Goal: Obtain resource: Download file/media

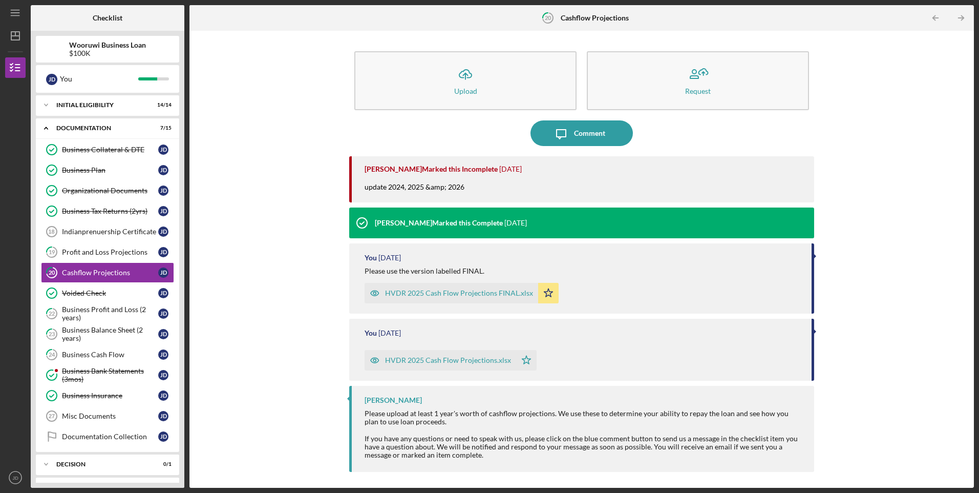
click at [441, 291] on div "HVDR 2025 Cash Flow Projections FINAL.xlsx" at bounding box center [459, 293] width 148 height 8
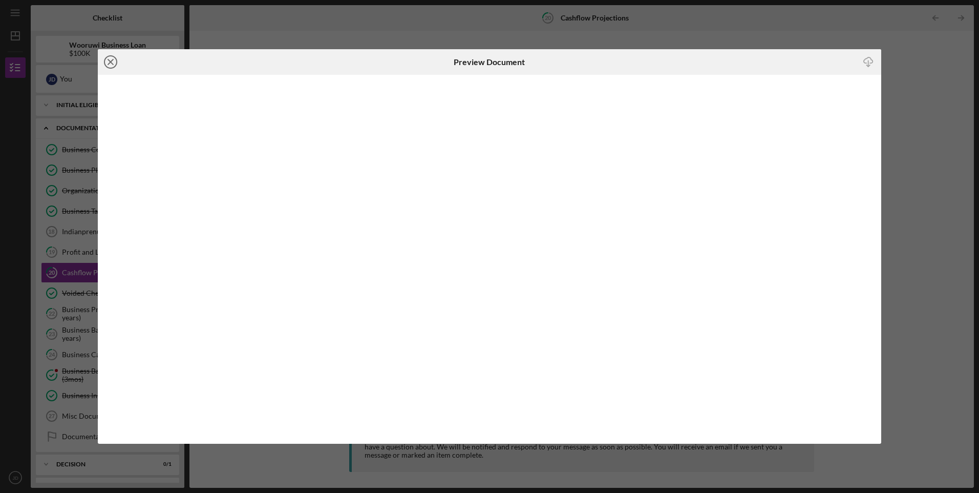
click at [114, 63] on icon "Icon/Close" at bounding box center [111, 62] width 26 height 26
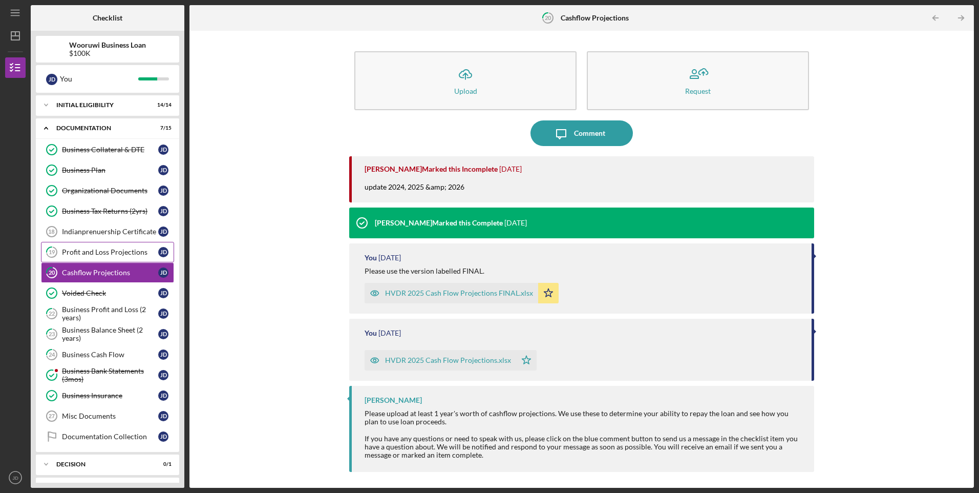
click at [116, 252] on div "Profit and Loss Projections" at bounding box center [110, 252] width 96 height 8
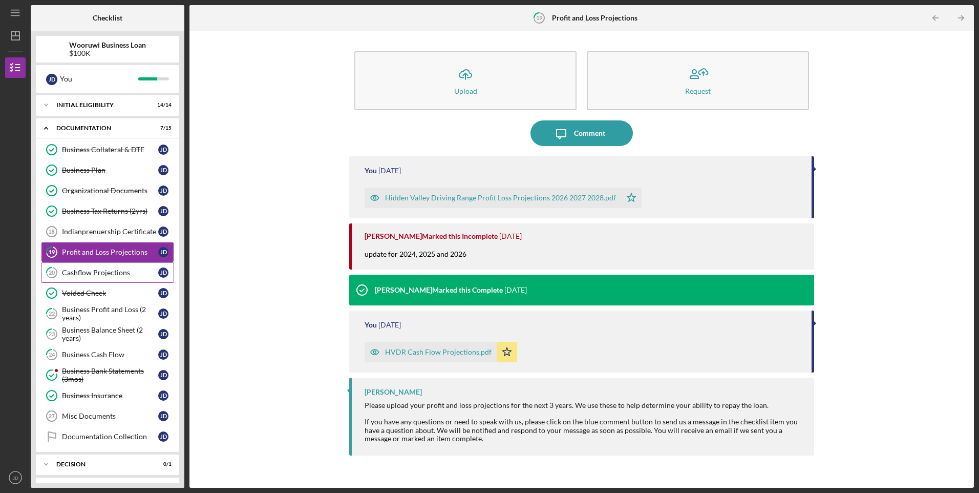
click at [109, 268] on link "20 Cashflow Projections [PERSON_NAME]" at bounding box center [107, 272] width 133 height 20
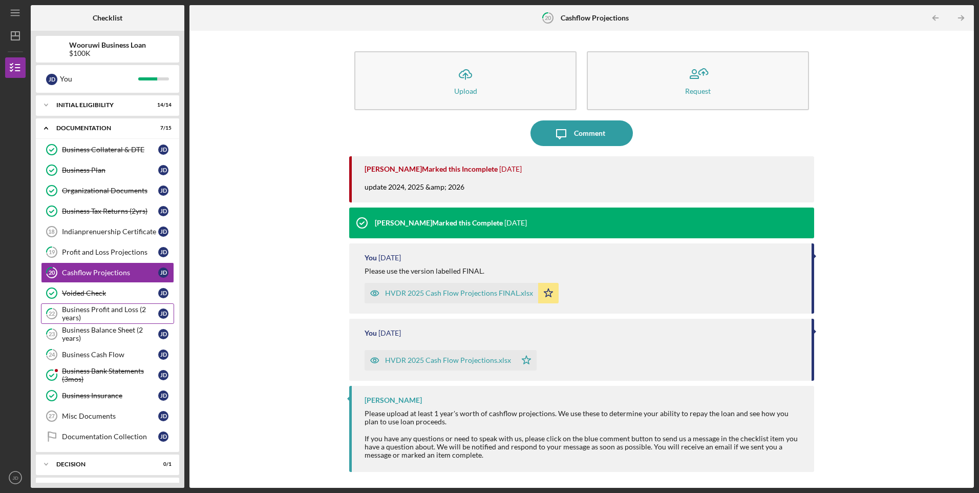
click at [116, 308] on div "Business Profit and Loss (2 years)" at bounding box center [110, 313] width 96 height 16
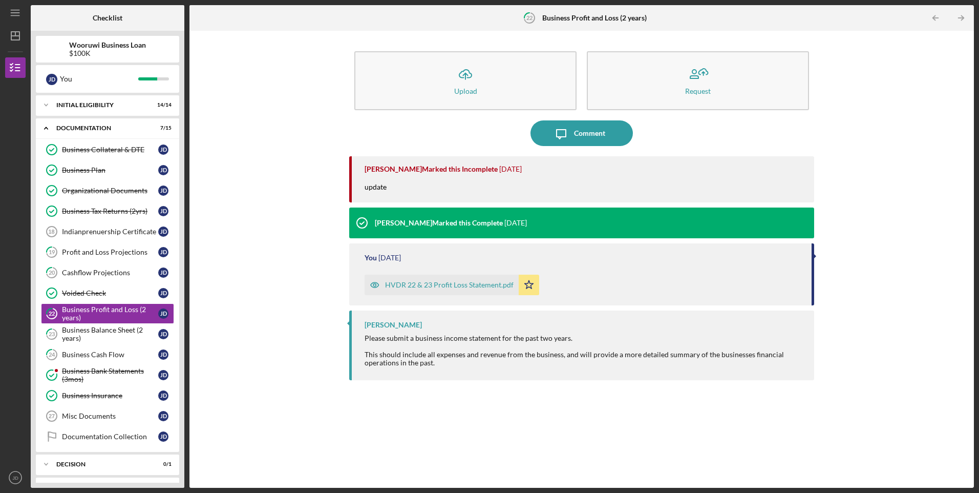
click at [420, 285] on div "HVDR 22 & 23 Profit Loss Statement.pdf" at bounding box center [449, 285] width 129 height 8
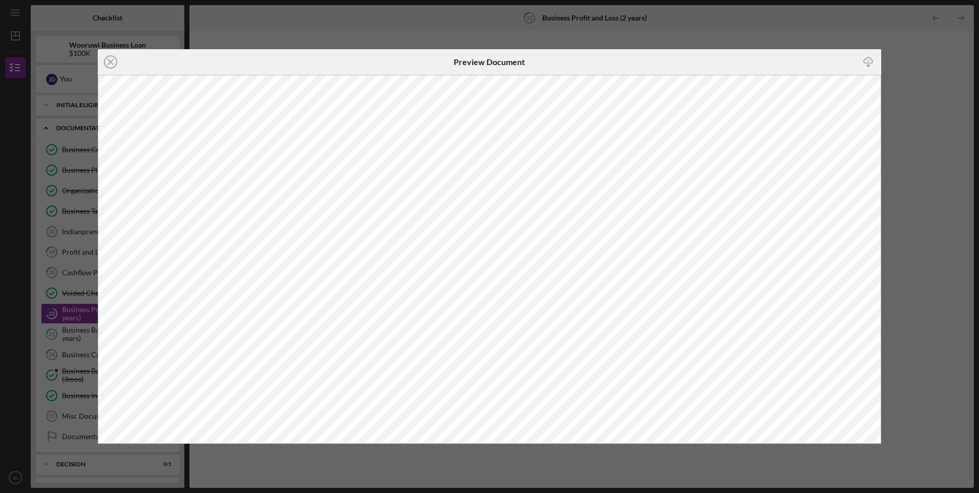
click at [939, 114] on div "Icon/Close Preview Document Icon/Download" at bounding box center [489, 246] width 979 height 493
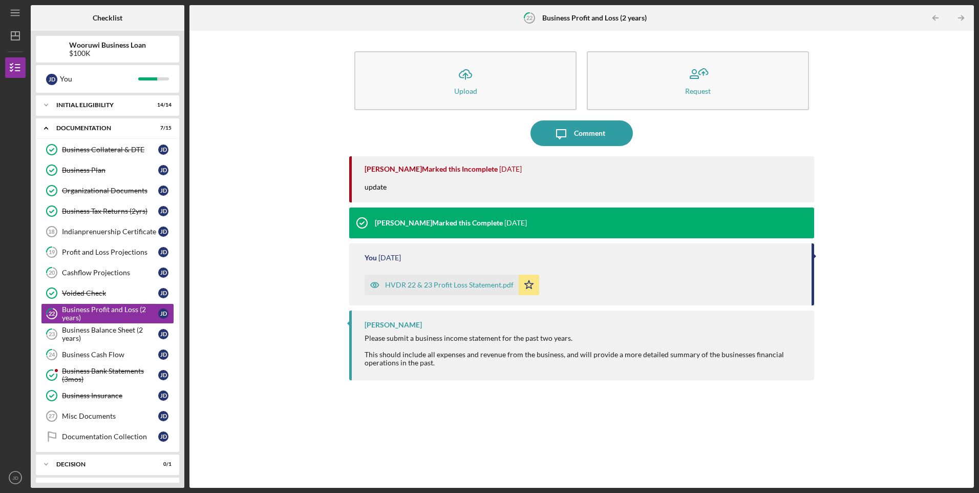
click at [465, 286] on div "HVDR 22 & 23 Profit Loss Statement.pdf" at bounding box center [449, 285] width 129 height 8
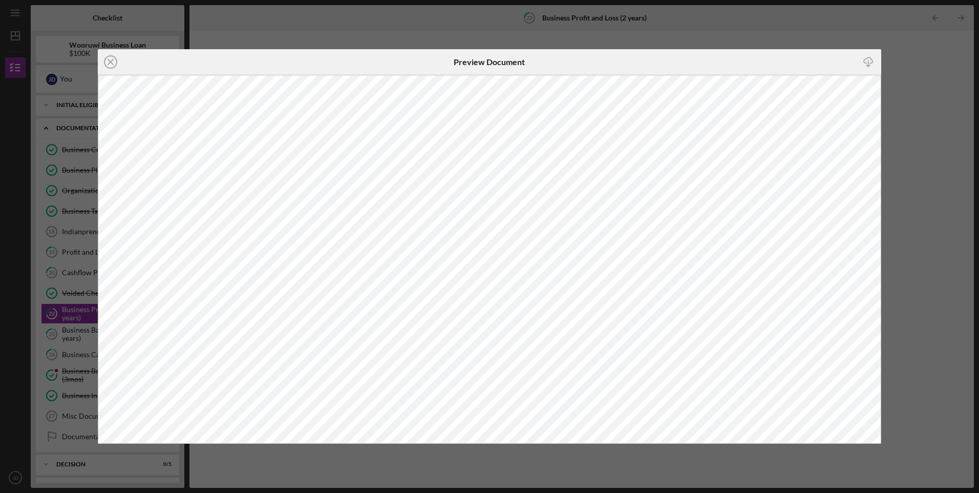
click at [931, 170] on div "Icon/Close Preview Document Icon/Download" at bounding box center [489, 246] width 979 height 493
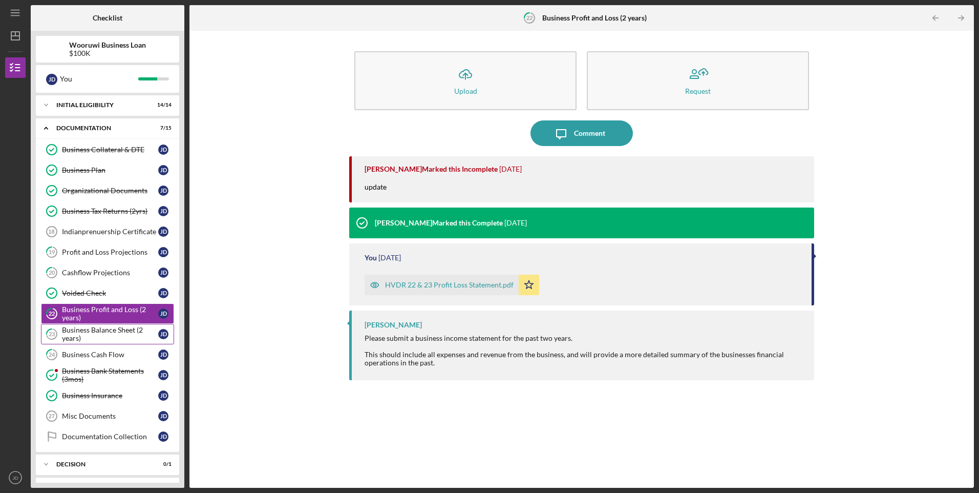
click at [126, 342] on div "Business Balance Sheet (2 years)" at bounding box center [110, 334] width 96 height 16
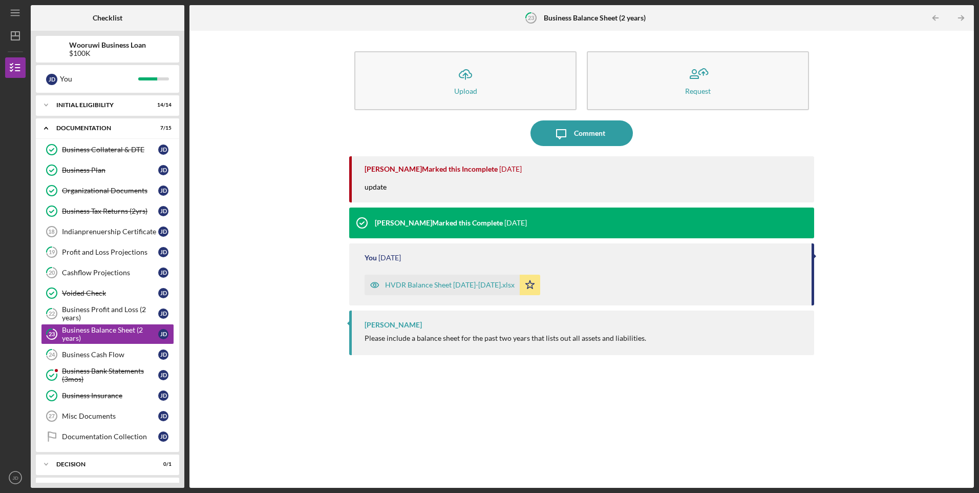
click at [424, 288] on div "HVDR Balance Sheet [DATE]-[DATE].xlsx" at bounding box center [450, 285] width 130 height 8
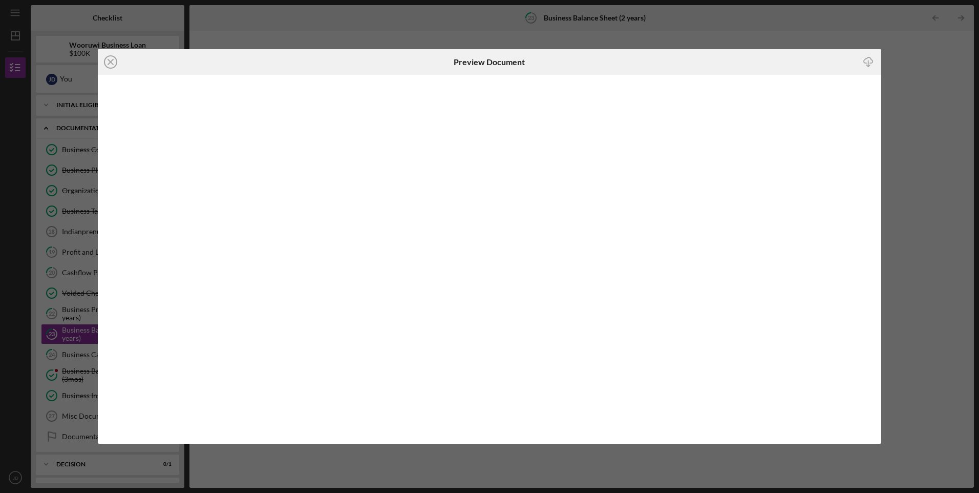
click at [789, 32] on div "Icon/Close Preview Document Icon/Download" at bounding box center [489, 246] width 979 height 493
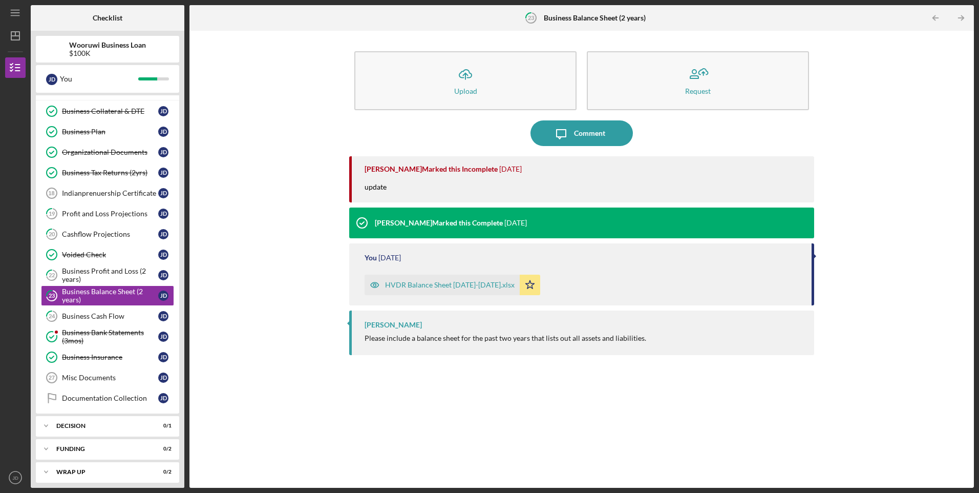
scroll to position [38, 0]
